Goal: Book appointment/travel/reservation

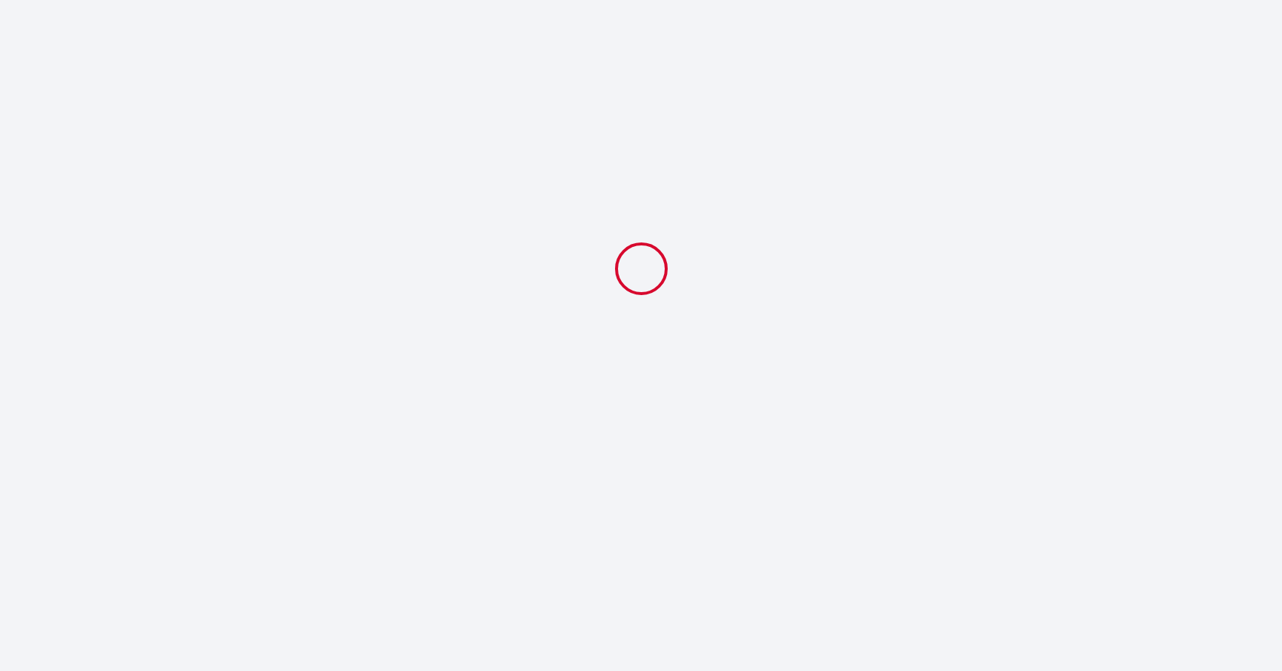
select select
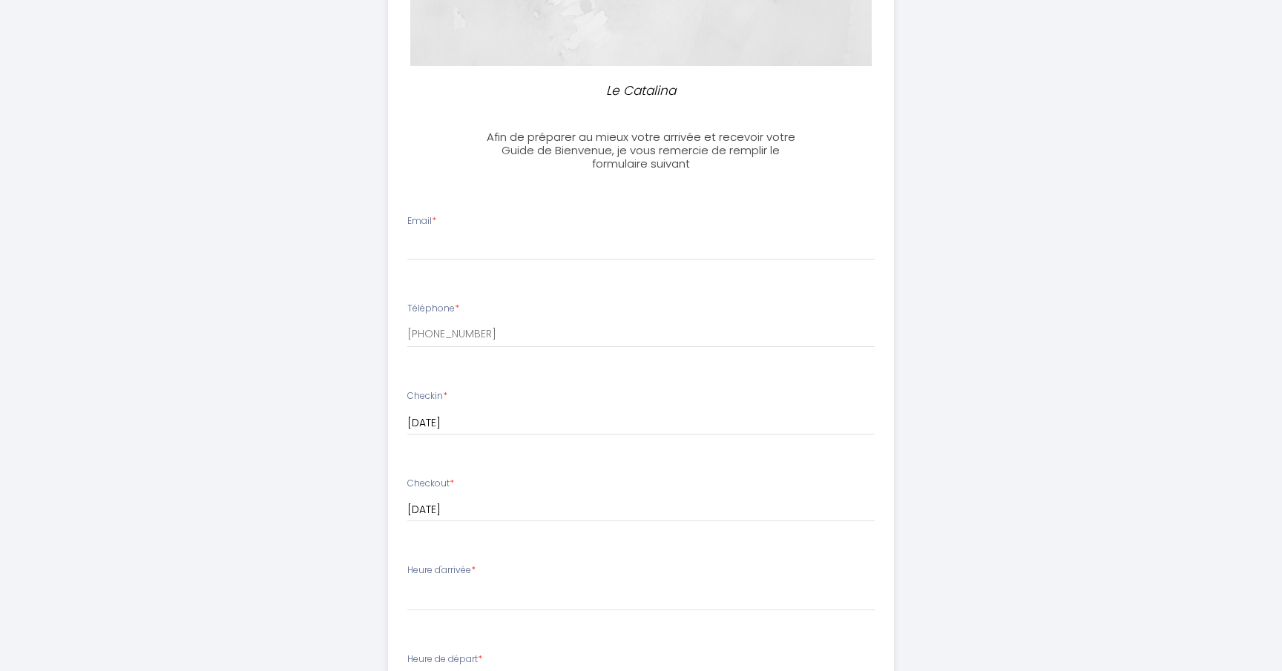
scroll to position [299, 0]
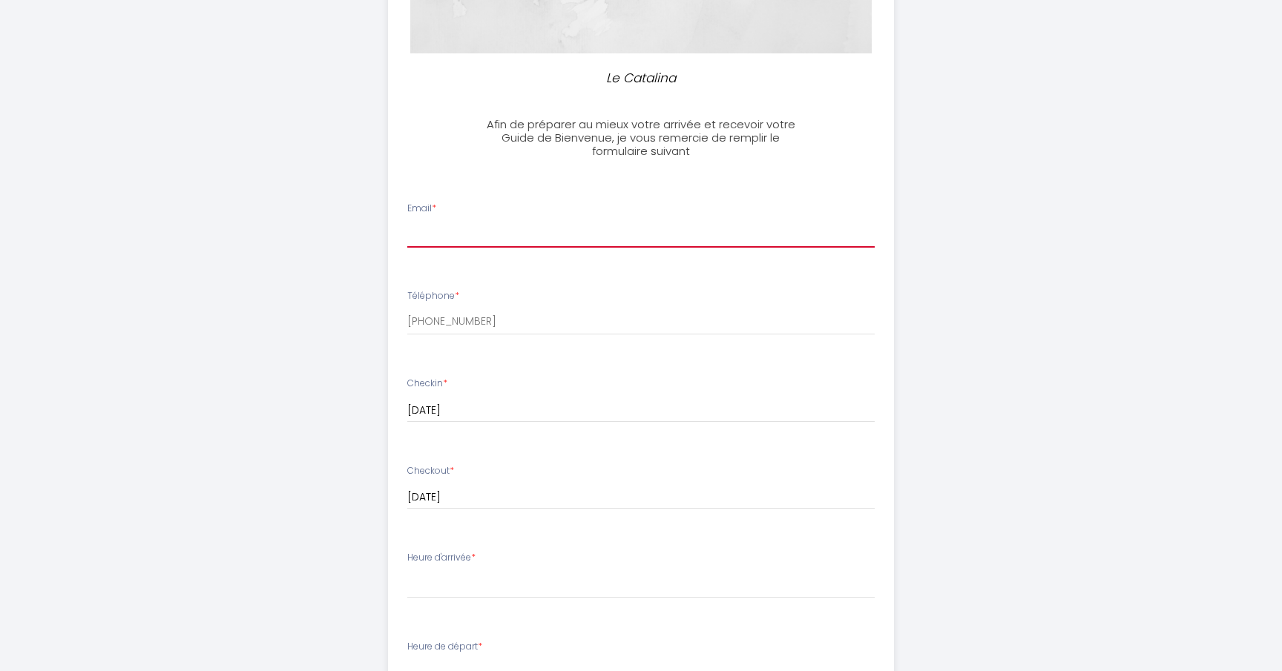
click at [462, 242] on input "Email *" at bounding box center [641, 234] width 468 height 27
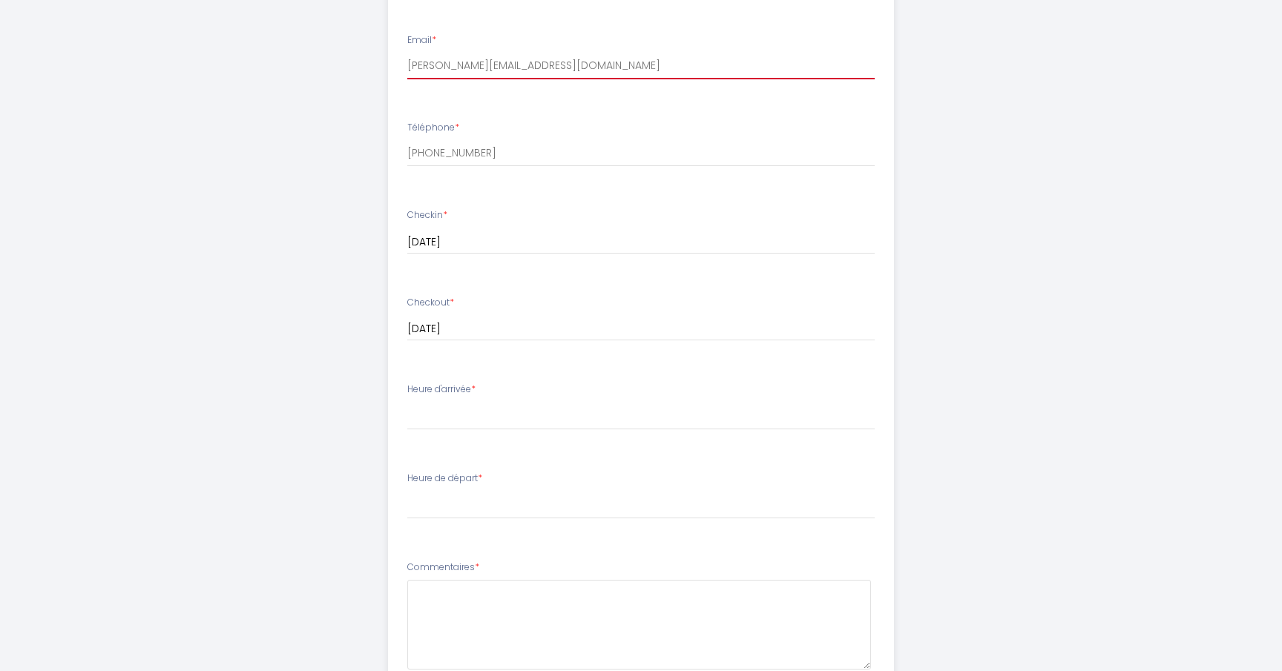
scroll to position [519, 0]
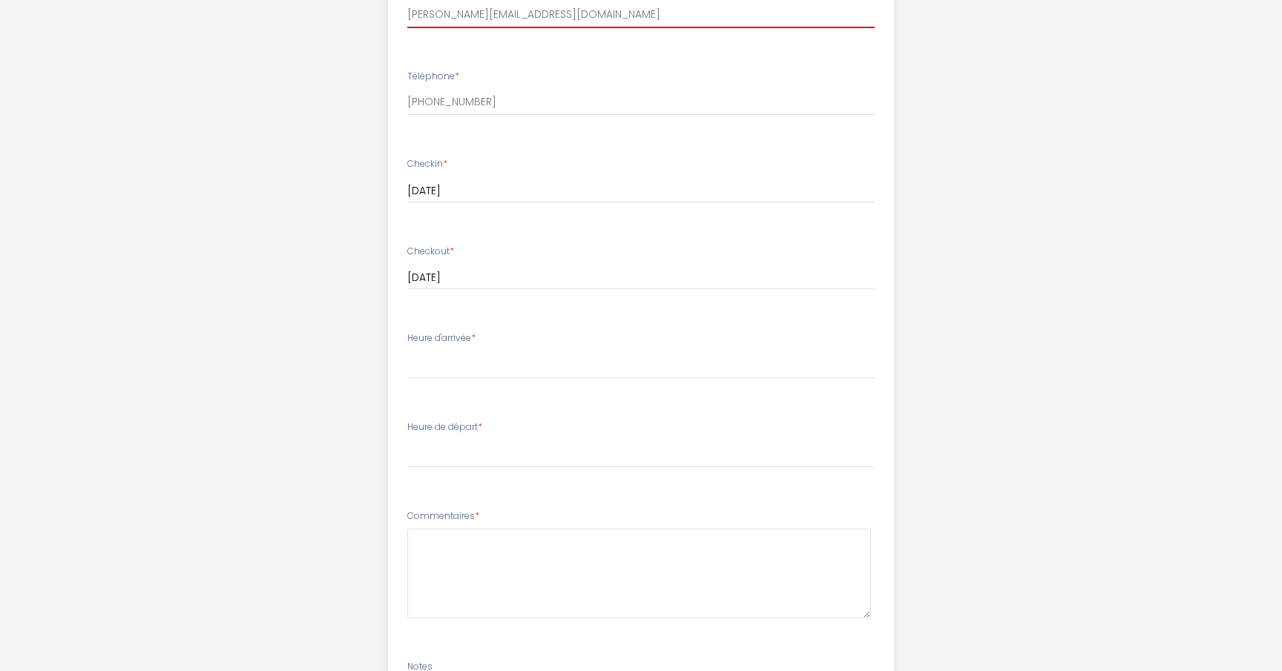
type input "[PERSON_NAME][EMAIL_ADDRESS][DOMAIN_NAME]"
click at [436, 349] on div "Heure d'arrivée * 17:00 17:30 18:00 18:30 19:00 19:30 20:00 20:30 21:00 21:30 2…" at bounding box center [641, 355] width 468 height 47
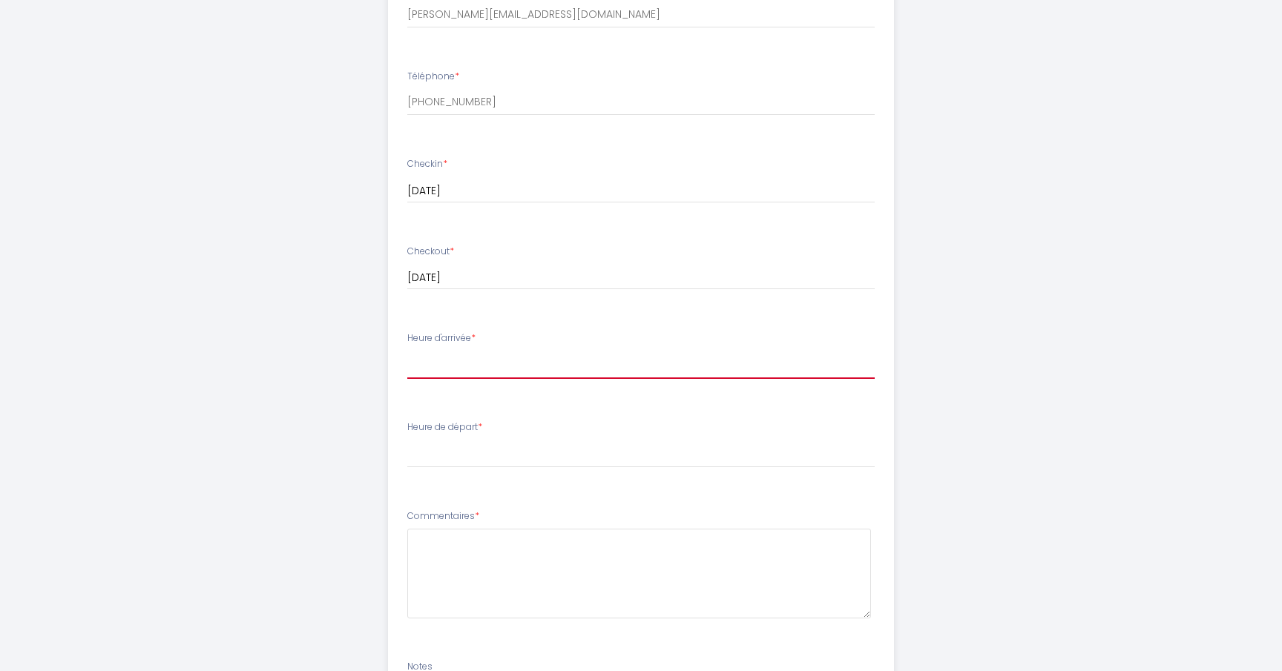
click at [430, 361] on select "17:00 17:30 18:00 18:30 19:00 19:30 20:00 20:30 21:00 21:30 22:00 22:30 23:00 2…" at bounding box center [641, 365] width 468 height 28
click at [407, 351] on select "17:00 17:30 18:00 18:30 19:00 19:30 20:00 20:30 21:00 21:30 22:00 22:30 23:00 2…" at bounding box center [641, 365] width 468 height 28
click at [444, 366] on select "17:00 17:30 18:00 18:30 19:00 19:30 20:00 20:30 21:00 21:30 22:00 22:30 23:00 2…" at bounding box center [641, 365] width 468 height 28
click at [407, 351] on select "17:00 17:30 18:00 18:30 19:00 19:30 20:00 20:30 21:00 21:30 22:00 22:30 23:00 2…" at bounding box center [641, 365] width 468 height 28
click at [438, 384] on li "Heure d'arrivée * 17:00 17:30 18:00 18:30 19:00 19:30 20:00 20:30 21:00 21:30 2…" at bounding box center [641, 363] width 505 height 80
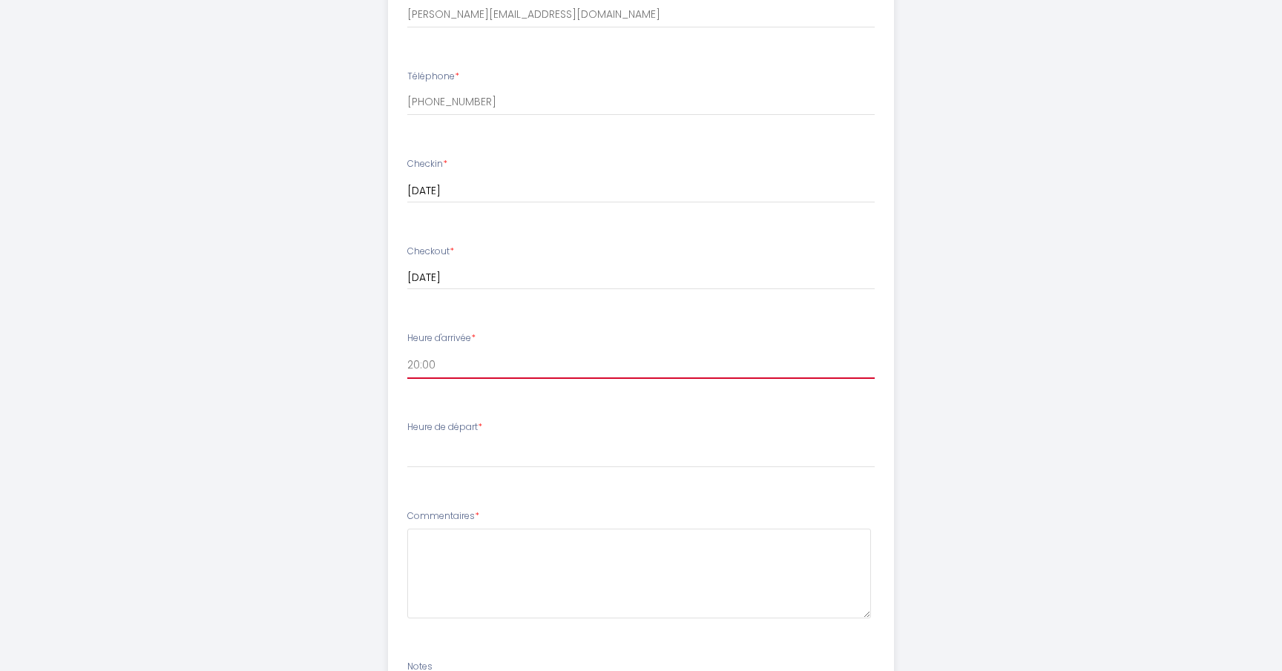
click at [437, 375] on select "17:00 17:30 18:00 18:30 19:00 19:30 20:00 20:30 21:00 21:30 22:00 22:30 23:00 2…" at bounding box center [641, 365] width 468 height 28
select select "23:00"
click at [407, 351] on select "17:00 17:30 18:00 18:30 19:00 19:30 20:00 20:30 21:00 21:30 22:00 22:30 23:00 2…" at bounding box center [641, 365] width 468 height 28
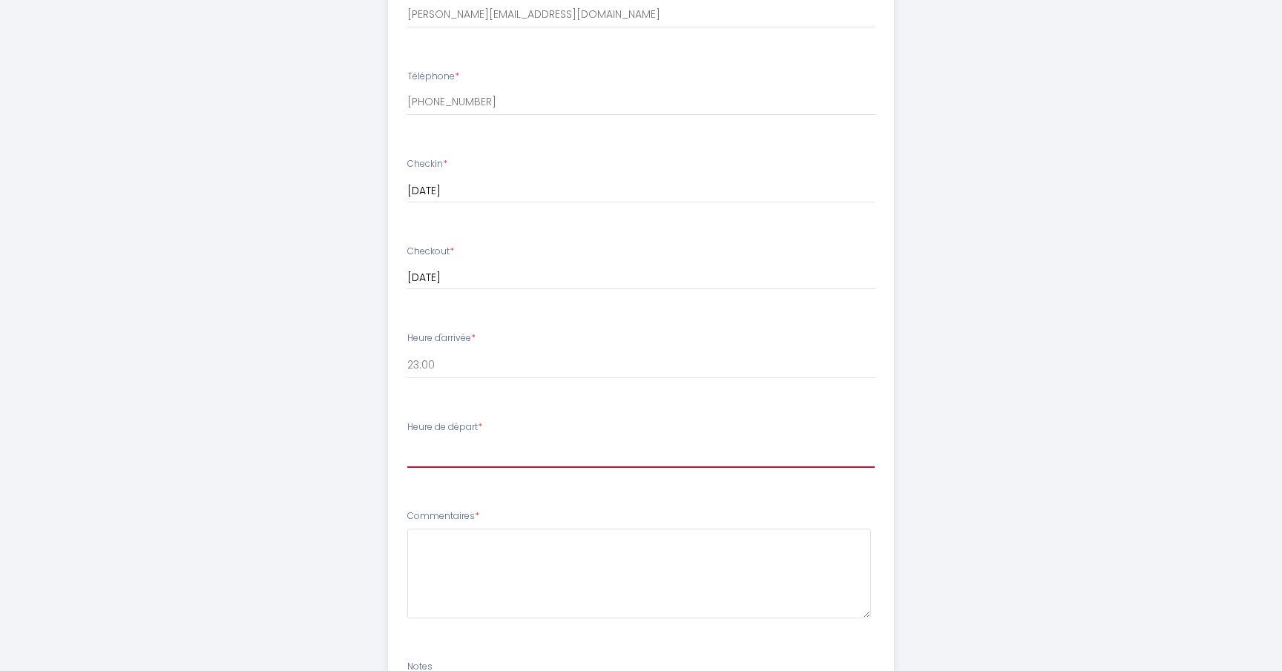
click at [426, 447] on select "00:00 00:30 01:00 01:30 02:00 02:30 03:00 03:30 04:00 04:30 05:00 05:30 06:00 0…" at bounding box center [641, 454] width 468 height 28
click at [430, 459] on select "00:00 00:30 01:00 01:30 02:00 02:30 03:00 03:30 04:00 04:30 05:00 05:30 06:00 0…" at bounding box center [641, 454] width 468 height 28
click at [407, 440] on select "00:00 00:30 01:00 01:30 02:00 02:30 03:00 03:30 04:00 04:30 05:00 05:30 06:00 0…" at bounding box center [641, 454] width 468 height 28
click at [422, 454] on select "00:00 00:30 01:00 01:30 02:00 02:30 03:00 03:30 04:00 04:30 05:00 05:30 06:00 0…" at bounding box center [641, 454] width 468 height 28
select select "01:00"
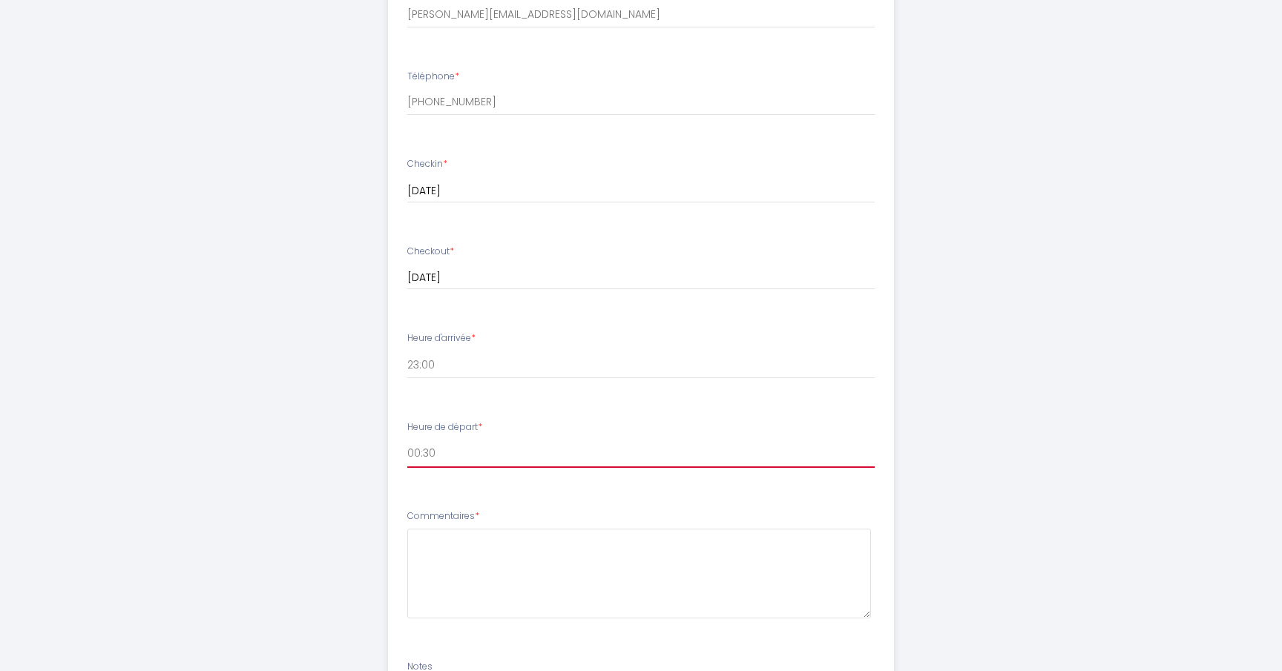
click at [407, 440] on select "00:00 00:30 01:00 01:30 02:00 02:30 03:00 03:30 04:00 04:30 05:00 05:30 06:00 0…" at bounding box center [641, 454] width 468 height 28
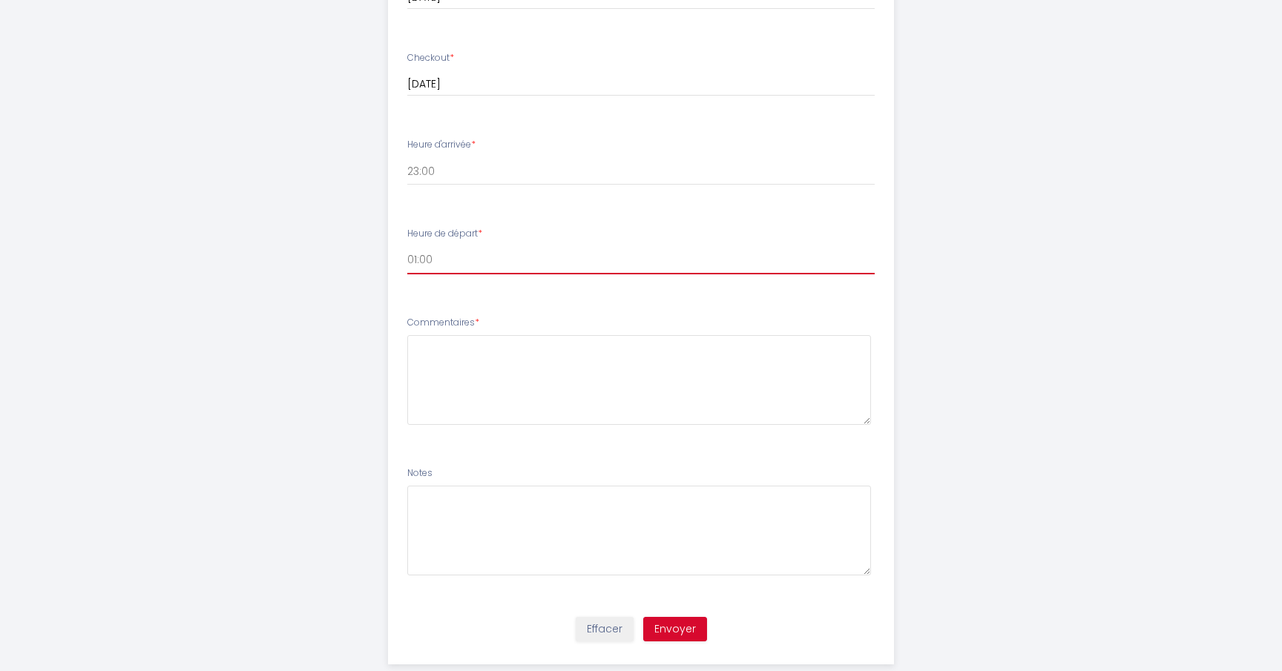
scroll to position [743, 0]
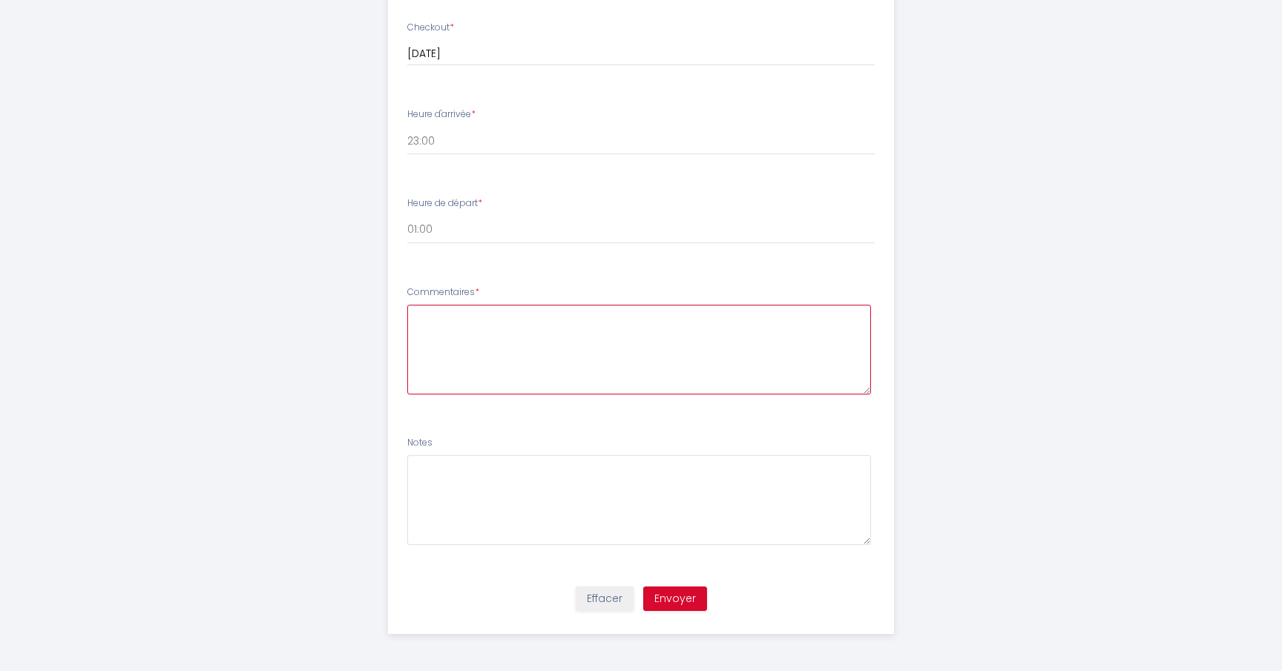
click at [446, 365] on textarea at bounding box center [639, 350] width 464 height 90
type textarea "N"
type textarea "Arrivée prevu le 13 matin tot et depart le 14 soir tard"
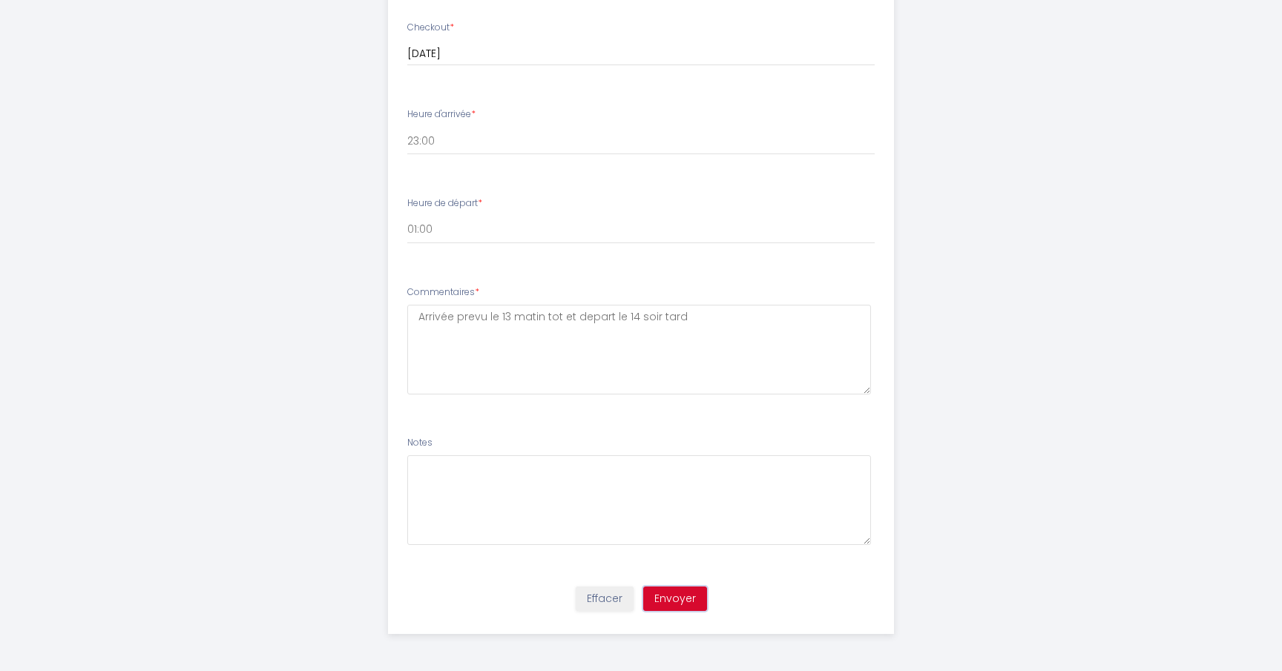
click at [676, 595] on button "Envoyer" at bounding box center [675, 599] width 64 height 25
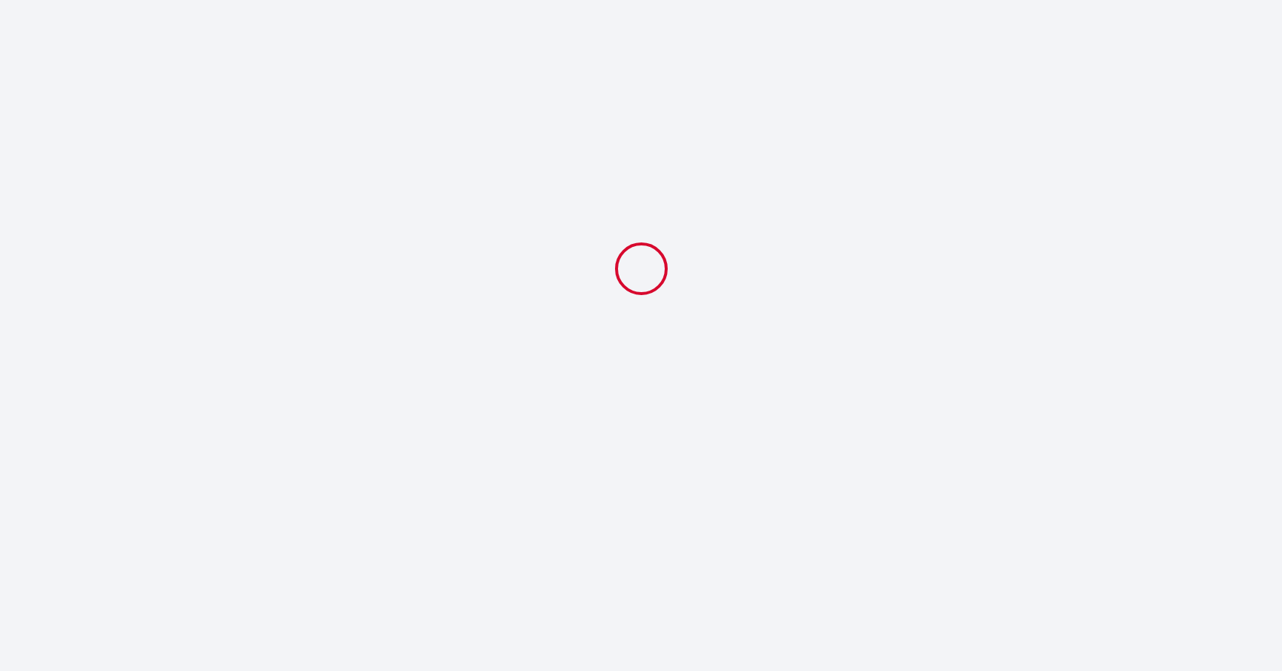
select select "23:00"
select select "01:00"
